Goal: Task Accomplishment & Management: Manage account settings

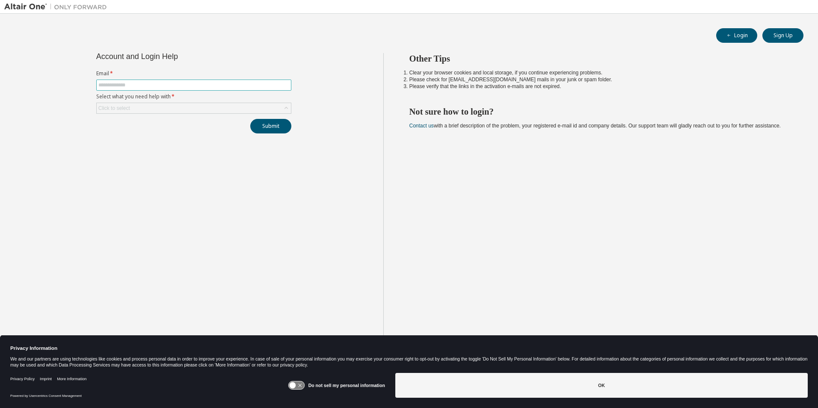
click at [175, 84] on input "text" at bounding box center [193, 85] width 191 height 7
type input "**********"
click at [184, 106] on div "Click to select" at bounding box center [194, 108] width 194 height 10
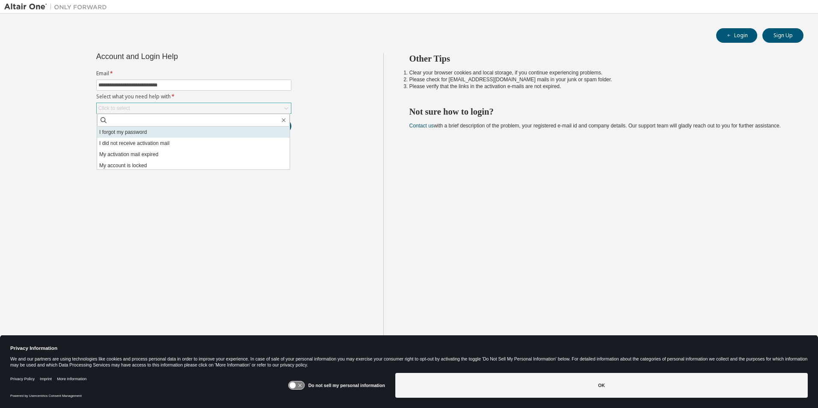
click at [154, 132] on li "I forgot my password" at bounding box center [193, 132] width 193 height 11
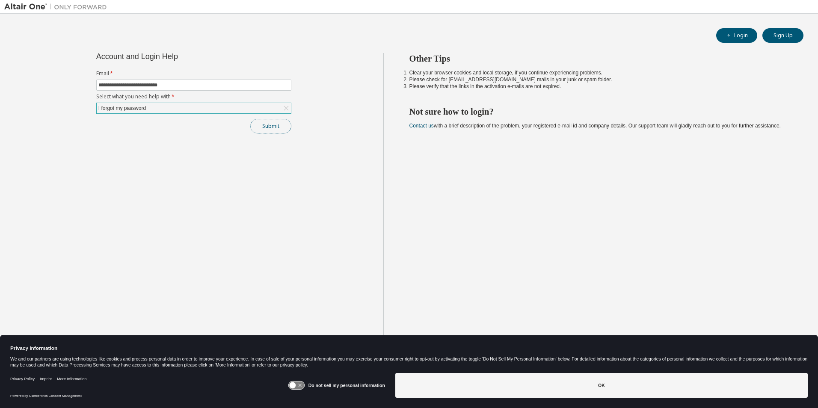
click at [260, 127] on button "Submit" at bounding box center [270, 126] width 41 height 15
click at [300, 385] on icon at bounding box center [296, 386] width 16 height 8
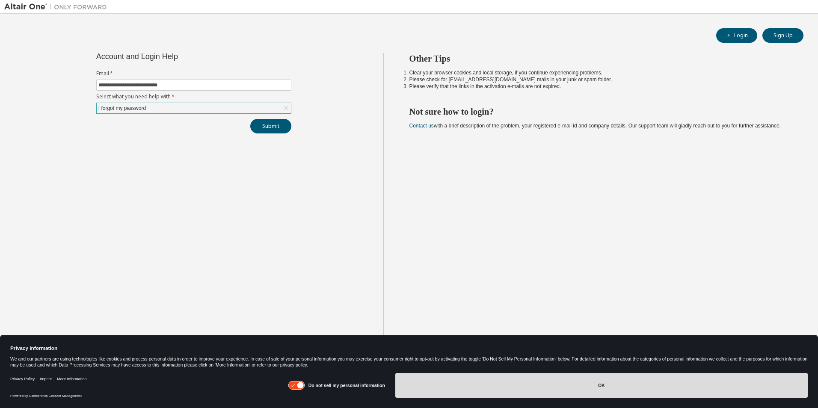
click at [433, 382] on button "OK" at bounding box center [601, 385] width 412 height 25
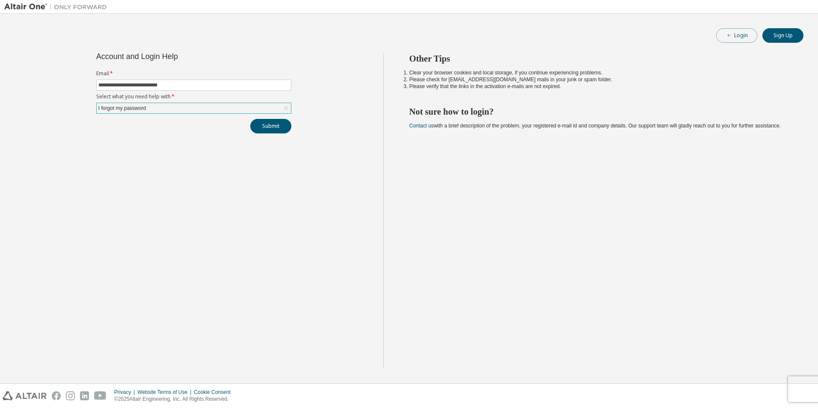
click at [743, 34] on button "Login" at bounding box center [736, 35] width 41 height 15
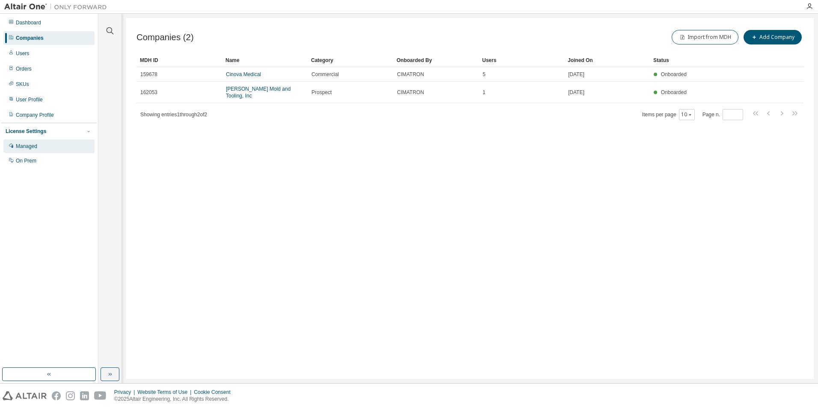
click at [33, 146] on div "Managed" at bounding box center [26, 146] width 21 height 7
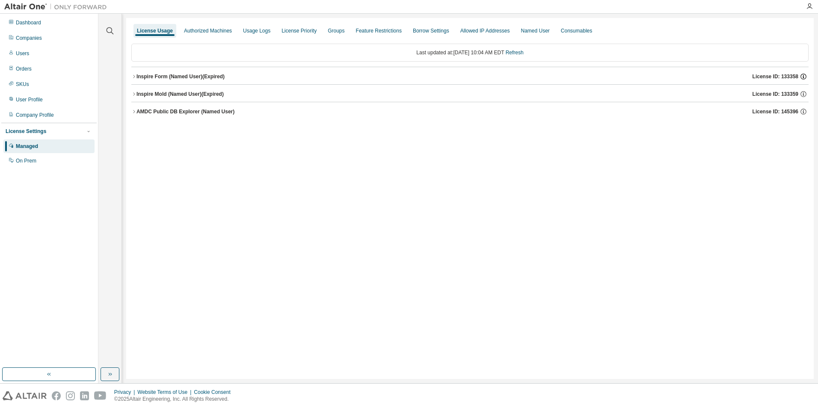
click at [804, 77] on icon "button" at bounding box center [804, 77] width 8 height 8
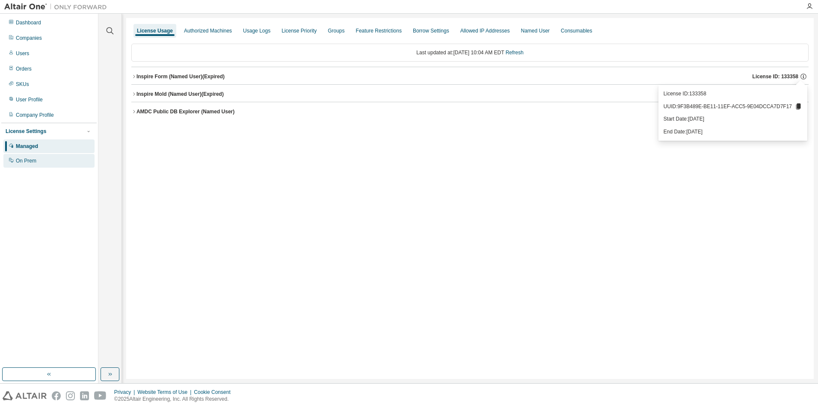
click at [35, 160] on div "On Prem" at bounding box center [26, 160] width 21 height 7
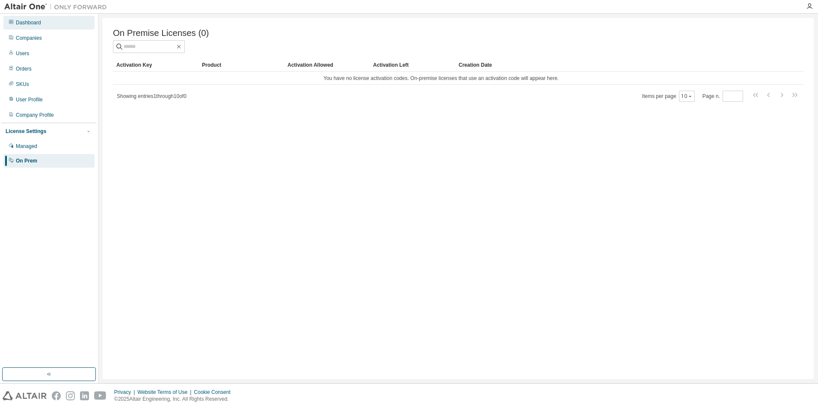
click at [28, 22] on div "Dashboard" at bounding box center [28, 22] width 25 height 7
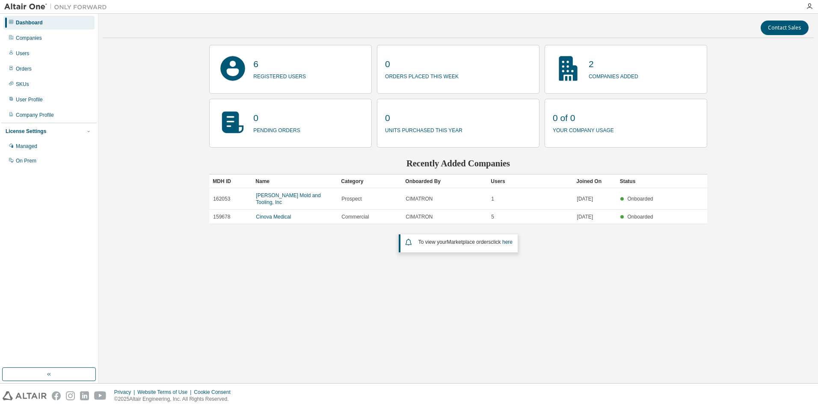
click at [230, 69] on icon at bounding box center [232, 68] width 31 height 31
click at [87, 132] on icon "button" at bounding box center [88, 131] width 5 height 5
